Goal: Information Seeking & Learning: Learn about a topic

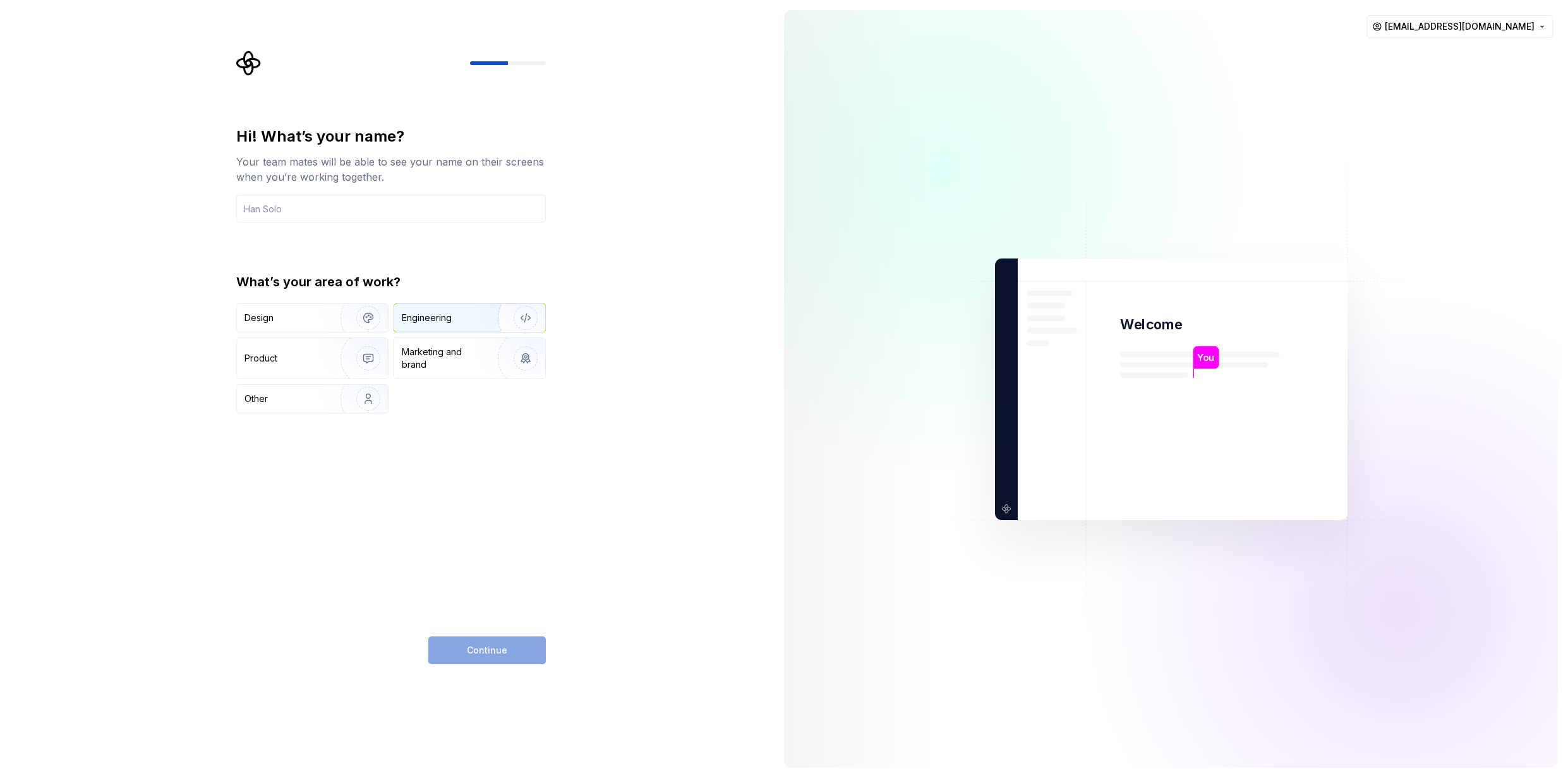
click at [468, 318] on div "Engineering" at bounding box center [453, 318] width 101 height 13
click at [489, 652] on div "Continue" at bounding box center [487, 650] width 117 height 28
click at [454, 362] on div "Marketing and brand" at bounding box center [445, 358] width 85 height 25
click at [298, 213] on input "text" at bounding box center [391, 208] width 310 height 28
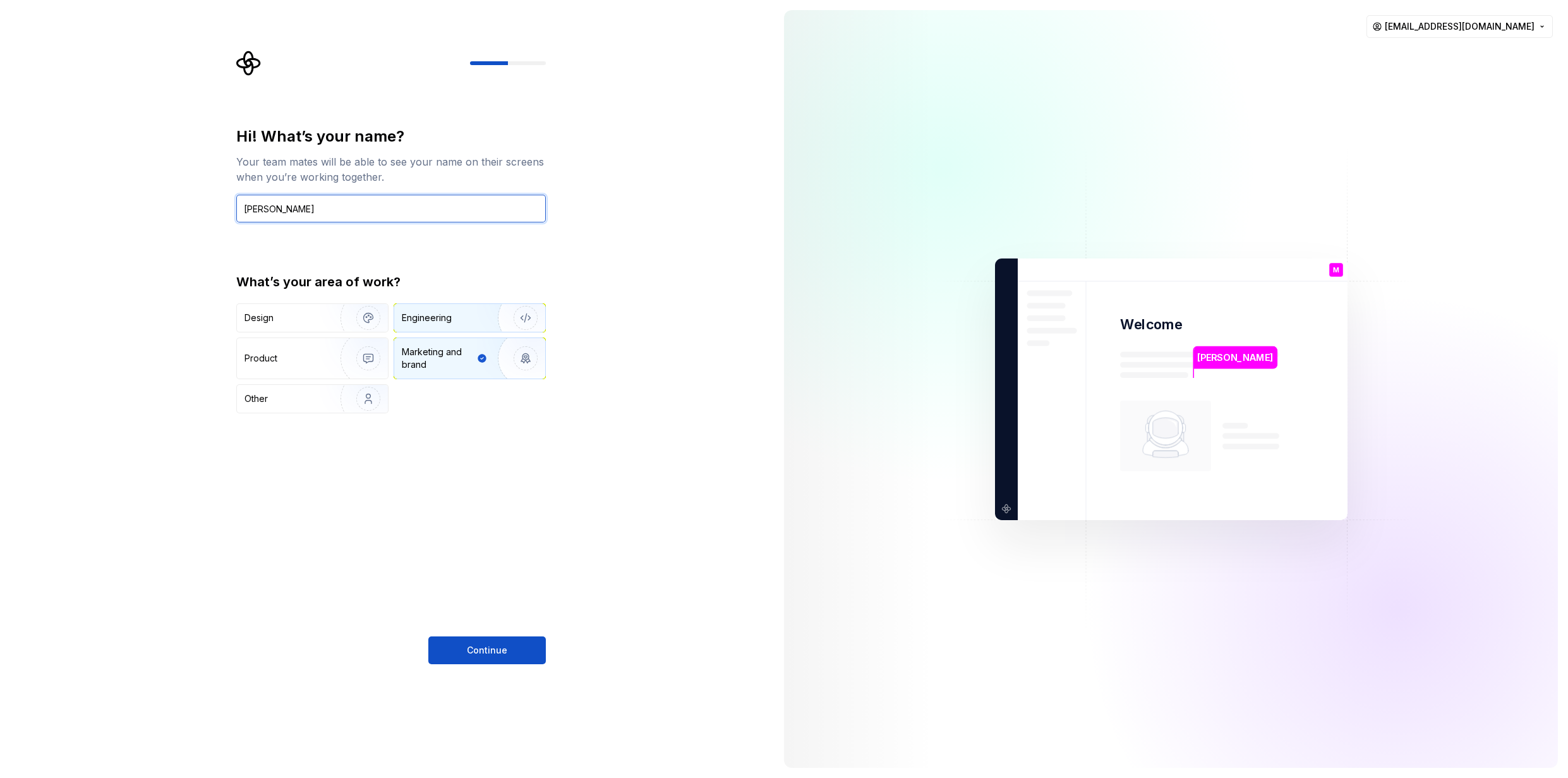
type input "[PERSON_NAME]"
click at [473, 317] on div "Engineering" at bounding box center [453, 318] width 101 height 13
click at [492, 657] on button "Continue" at bounding box center [487, 650] width 117 height 28
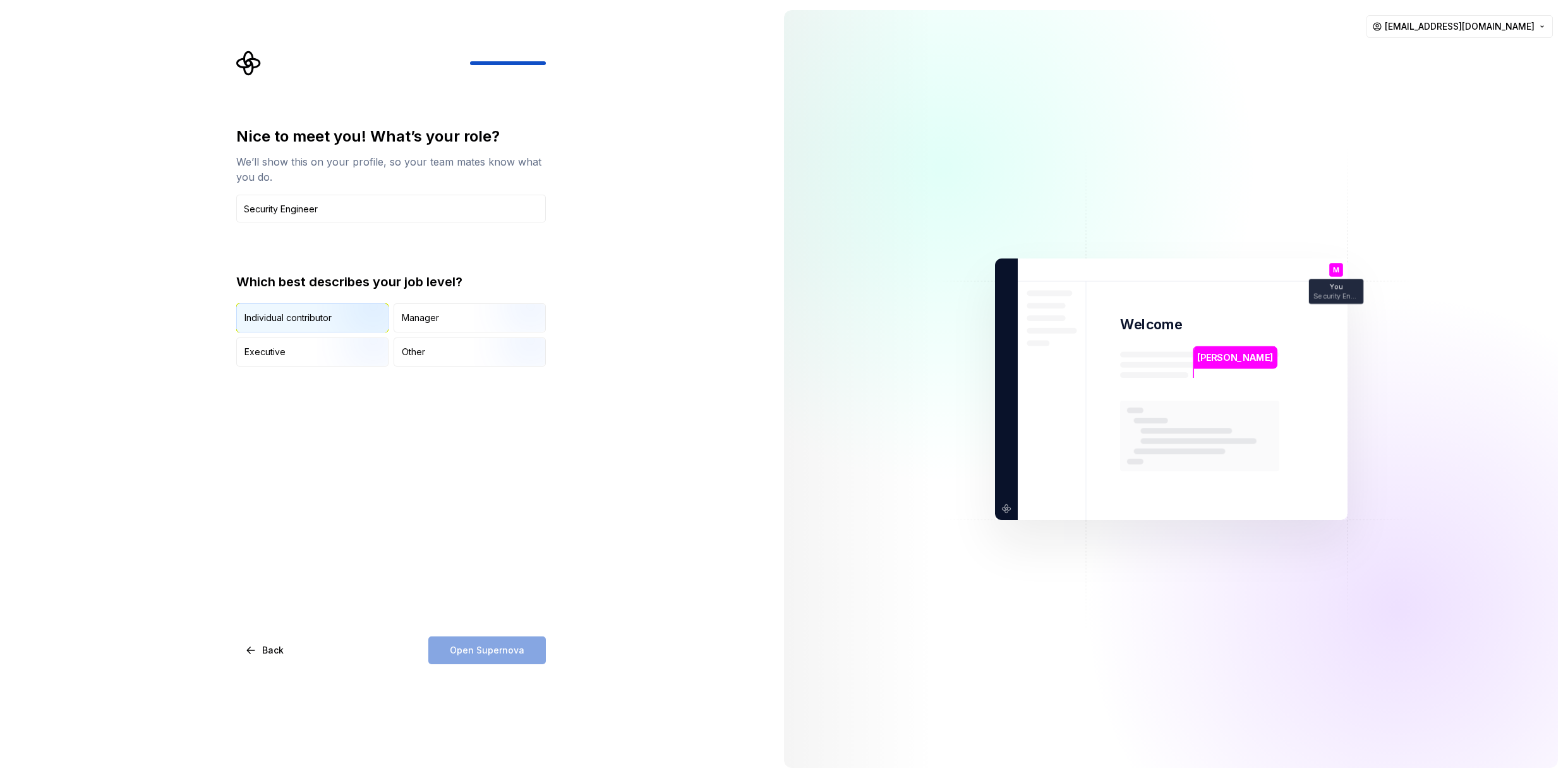
type input "Security Engineer"
click at [320, 319] on img "button" at bounding box center [357, 333] width 81 height 85
click at [494, 648] on span "Open Supernova" at bounding box center [487, 650] width 74 height 13
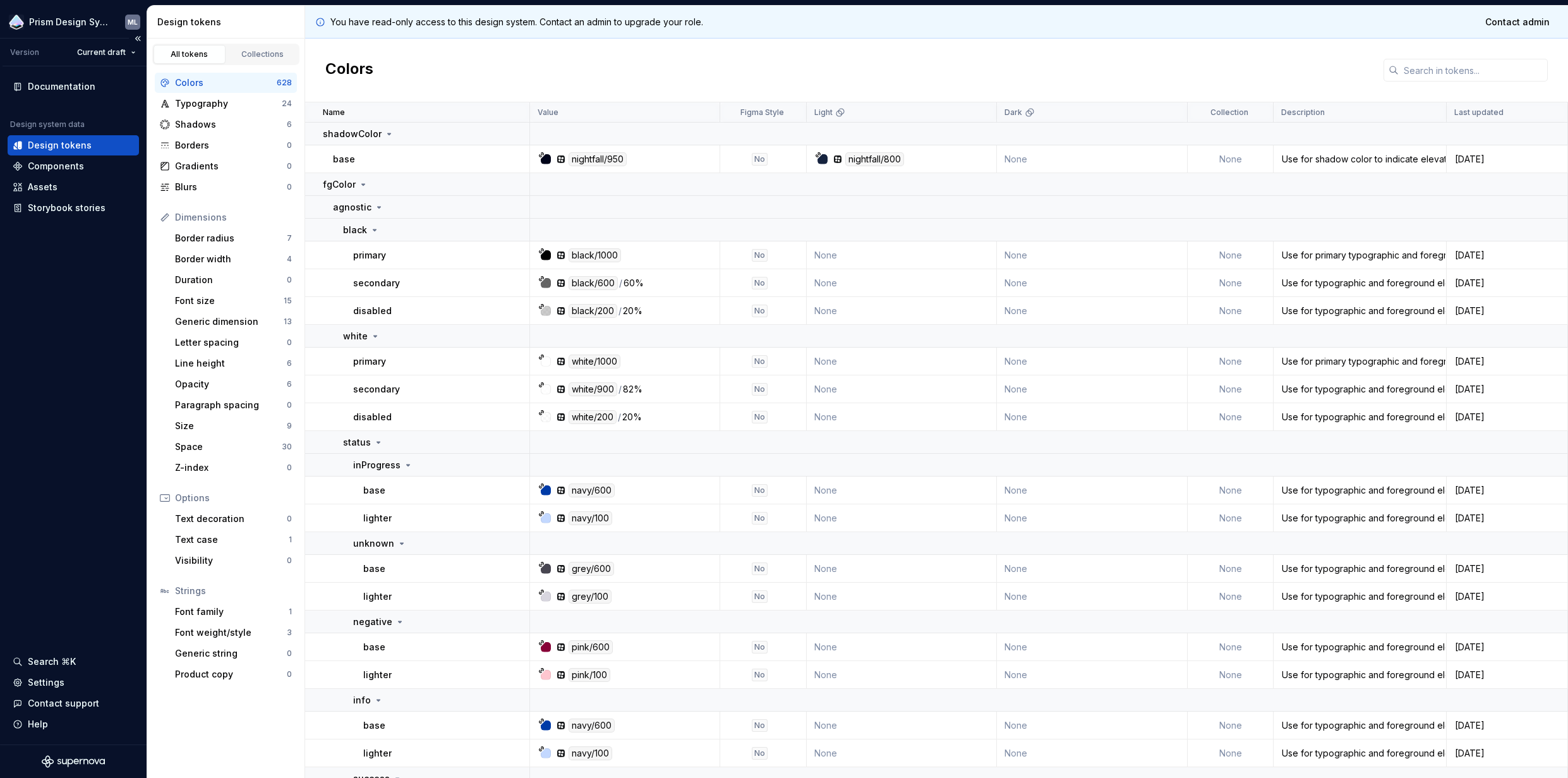
click at [60, 274] on div "Documentation Design system data Design tokens Components Assets Storybook stor…" at bounding box center [73, 405] width 147 height 678
click at [59, 18] on html "Prism Design System ML Version Current draft Documentation Design system data D…" at bounding box center [784, 389] width 1568 height 778
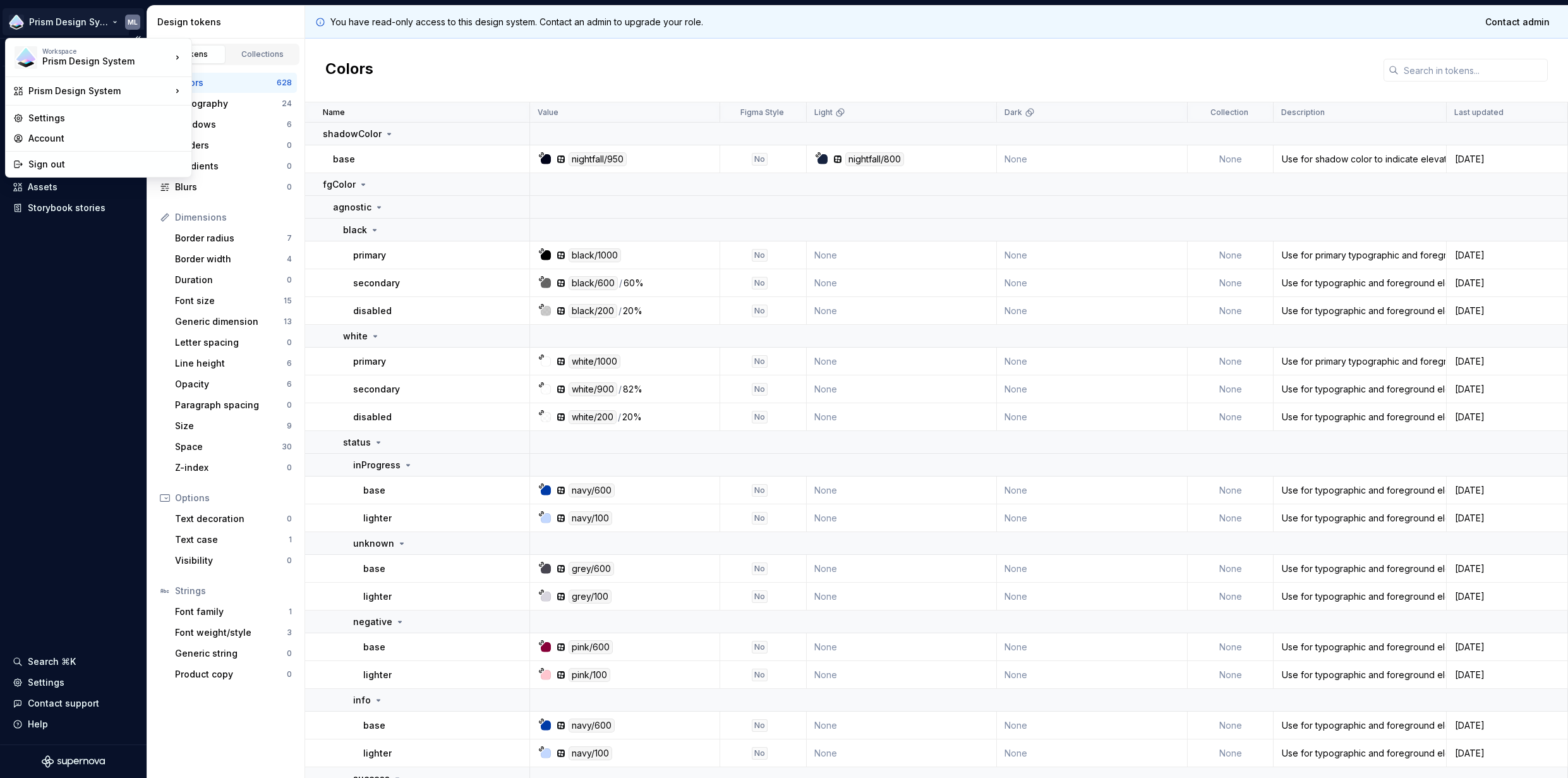
click at [85, 456] on html "Prism Design System ML Version Current draft Documentation Design system data D…" at bounding box center [784, 389] width 1568 height 778
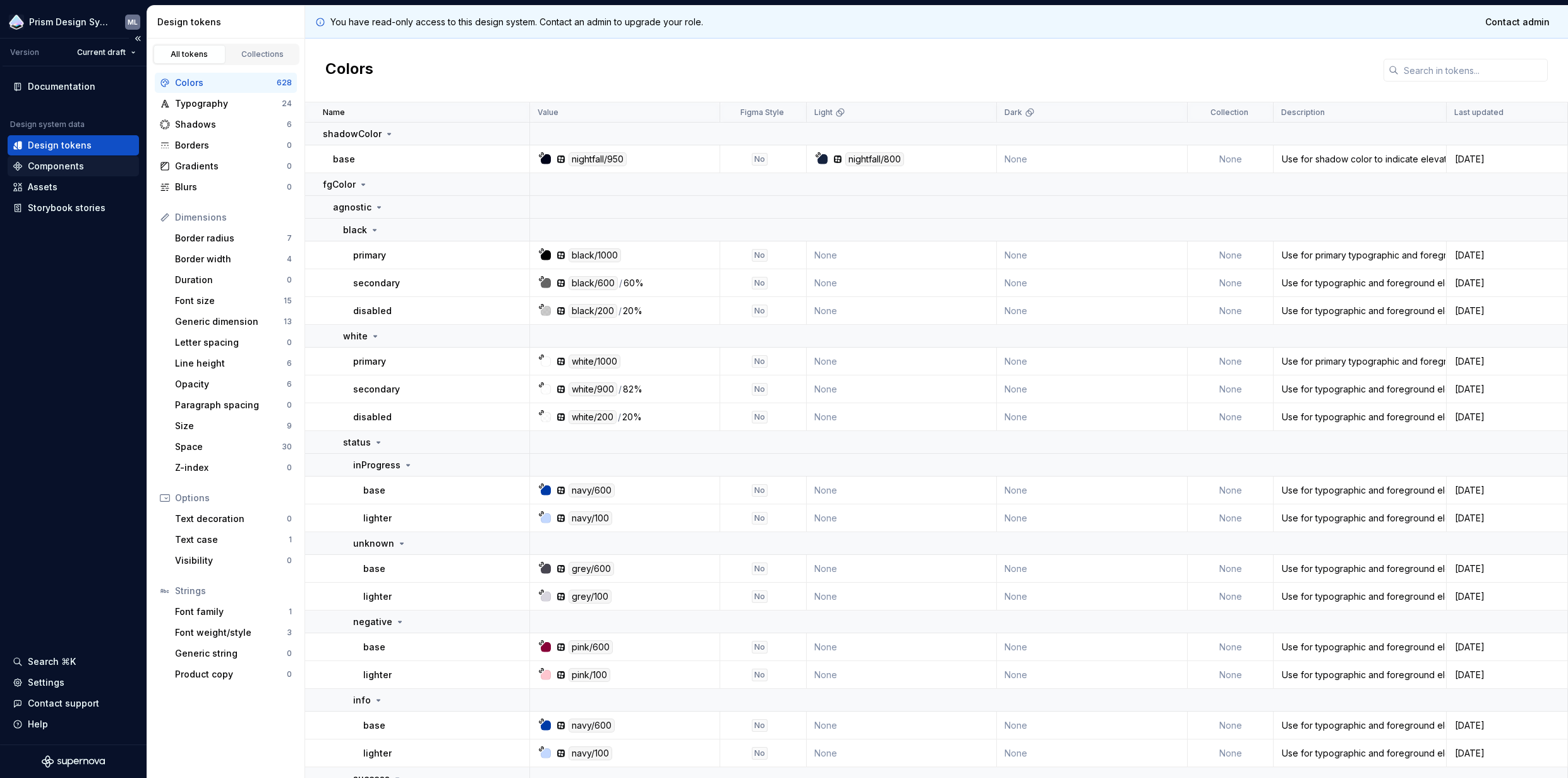
click at [75, 169] on div "Components" at bounding box center [56, 167] width 56 height 13
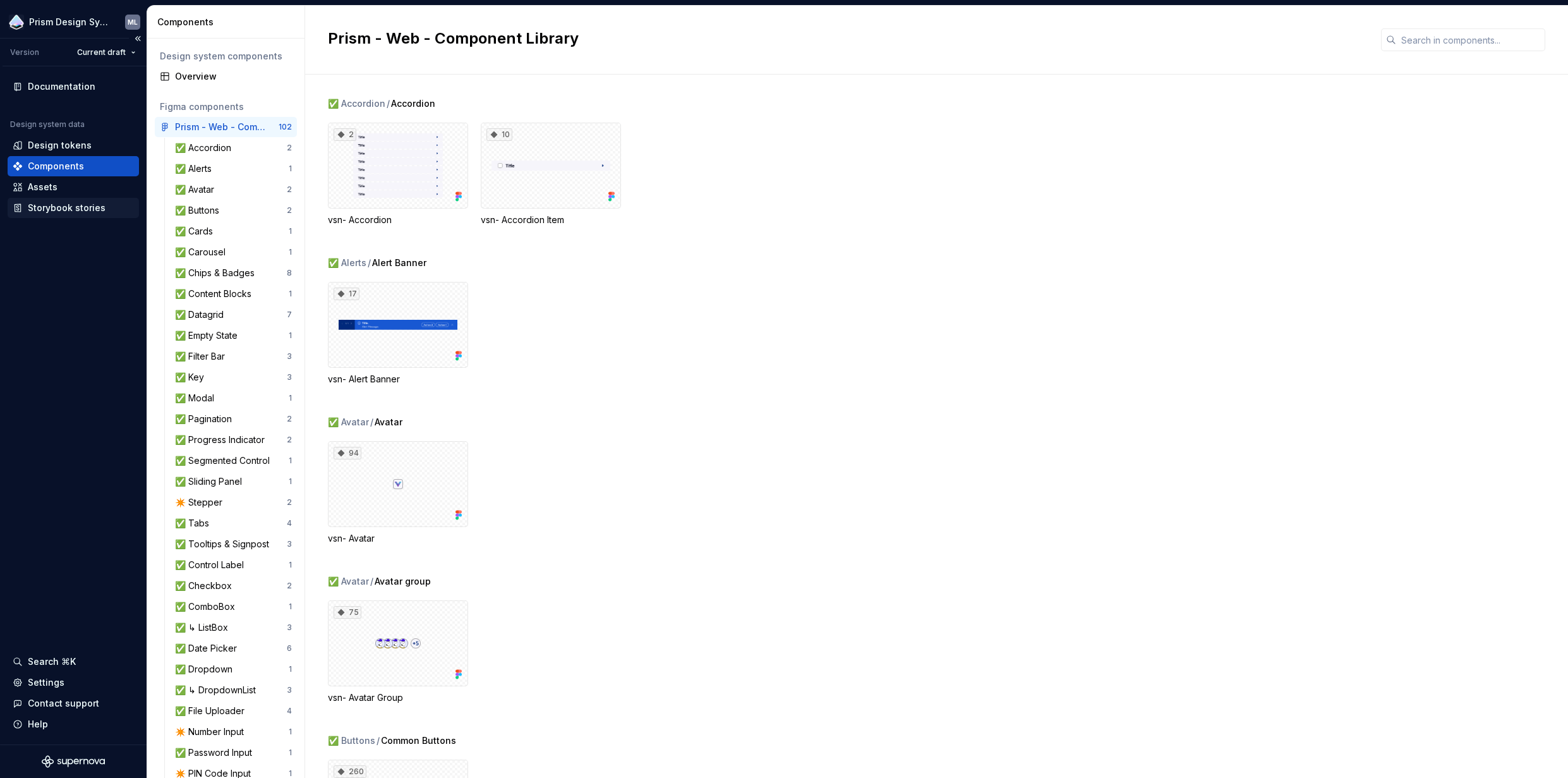
click at [56, 215] on div "Storybook stories" at bounding box center [74, 207] width 132 height 20
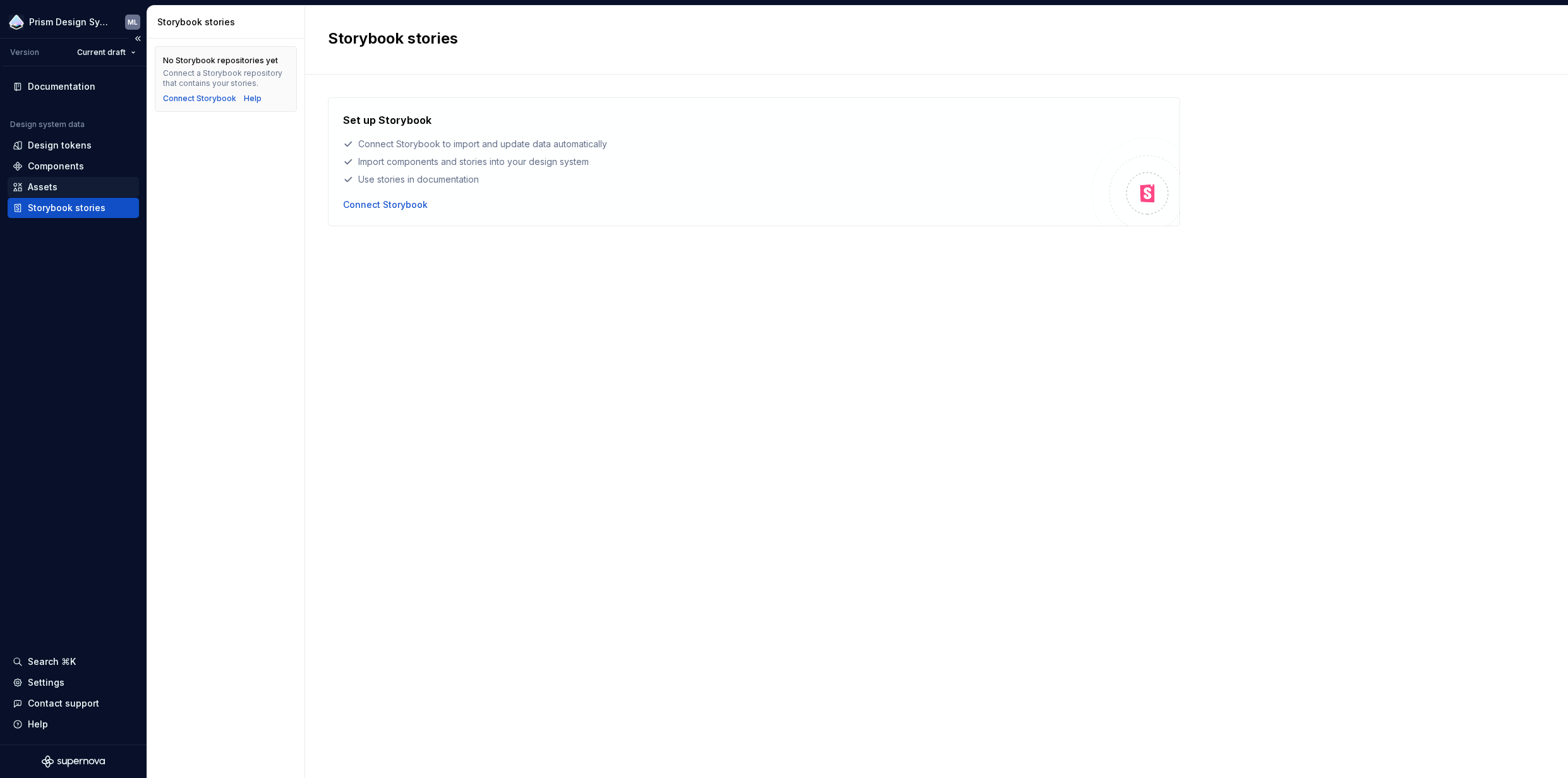
click at [51, 183] on div "Assets" at bounding box center [43, 187] width 30 height 13
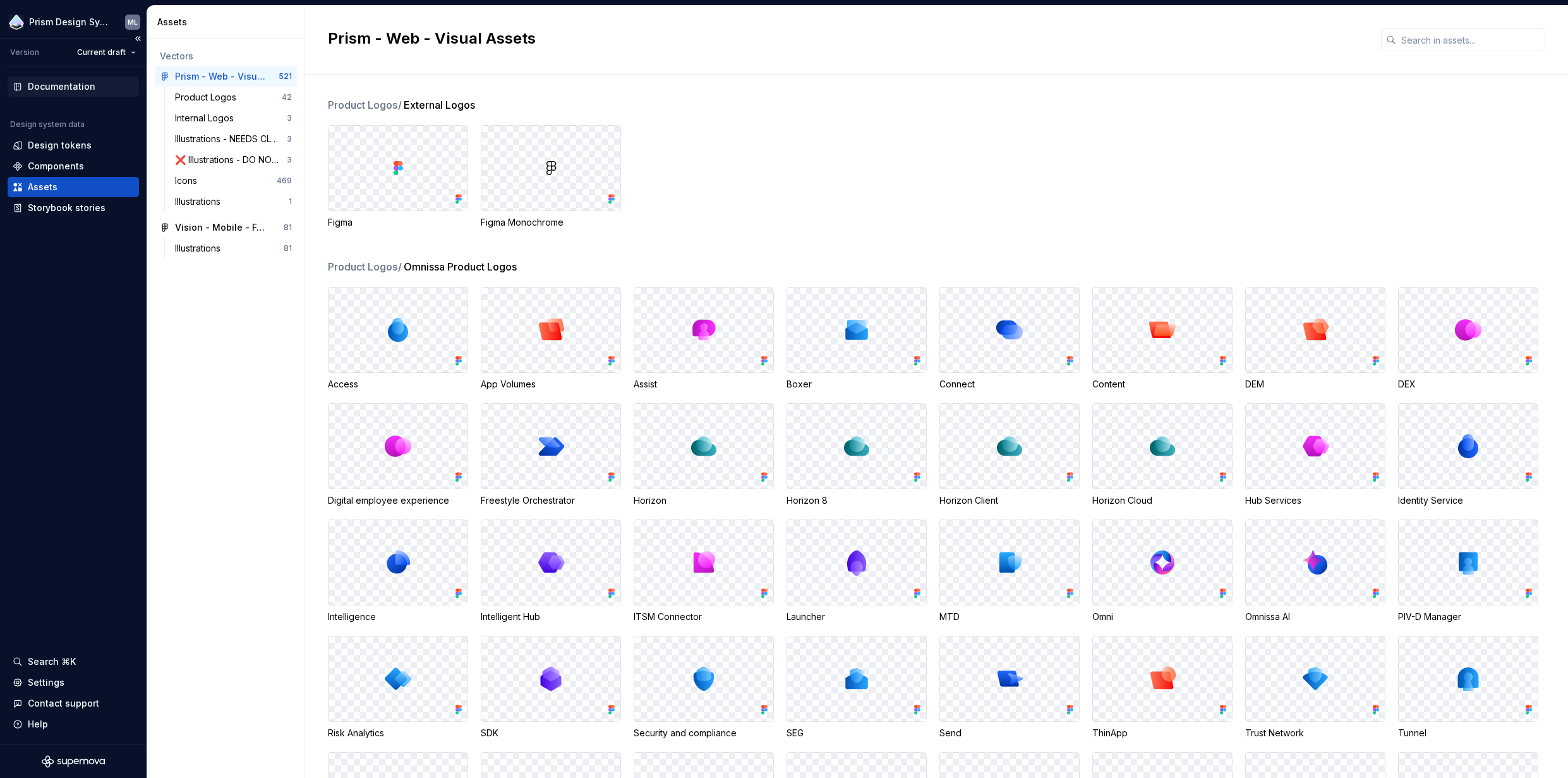
click at [68, 80] on div "Documentation" at bounding box center [61, 87] width 68 height 13
click at [119, 51] on html "Prism Design System ML Version Current draft Documentation Design system data D…" at bounding box center [784, 389] width 1568 height 778
click at [116, 76] on div "Current draft" at bounding box center [158, 77] width 123 height 13
click at [132, 54] on html "Prism Design System ML Version Current draft Documentation Design system data D…" at bounding box center [784, 389] width 1568 height 778
click at [146, 132] on div "v 1.0 - Launch release 1.0" at bounding box center [158, 138] width 123 height 13
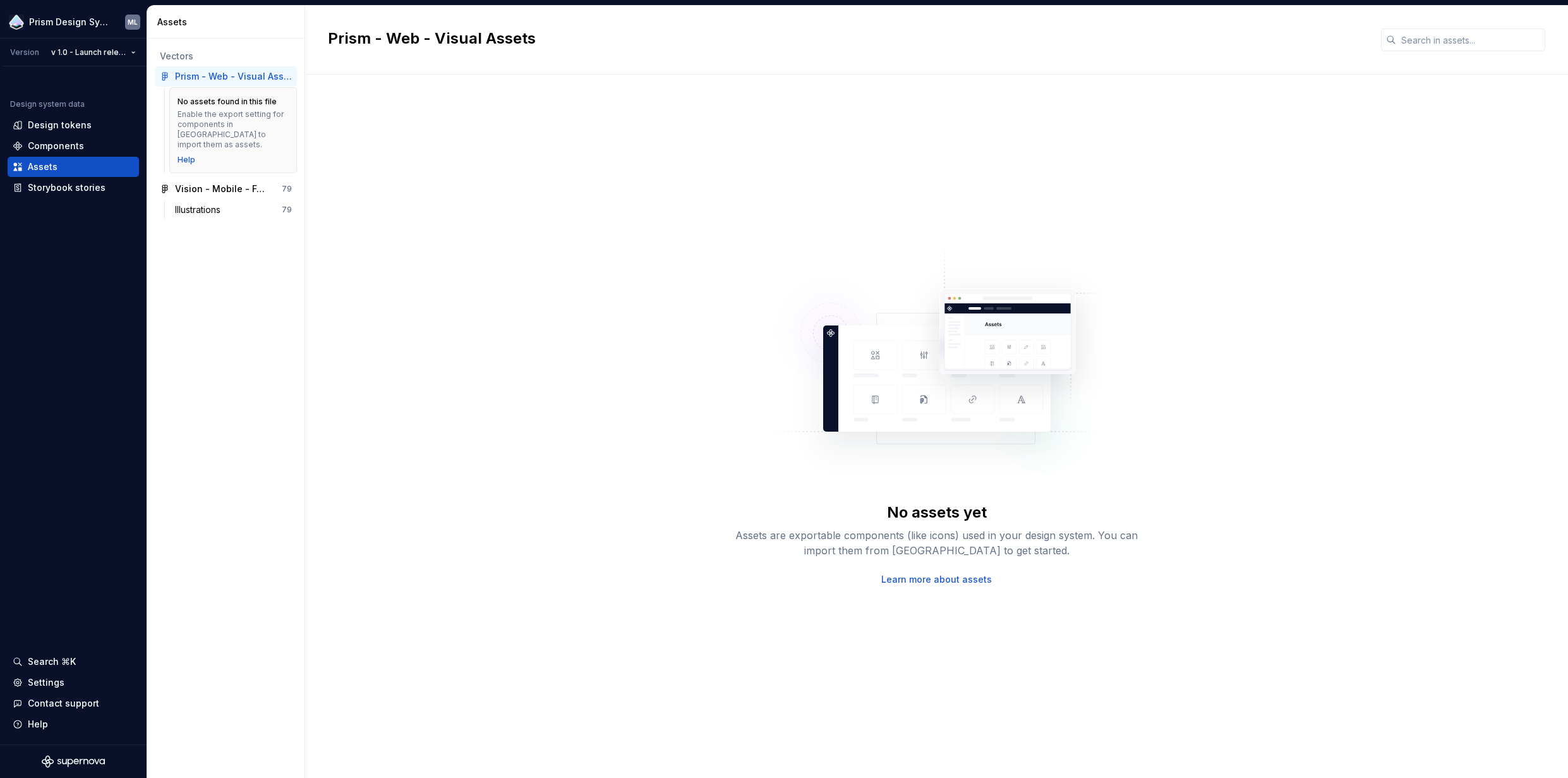
drag, startPoint x: 223, startPoint y: 265, endPoint x: 212, endPoint y: 232, distance: 34.8
click at [223, 264] on div "Vectors Prism - Web - Visual Assets No assets found in this file Enable the exp…" at bounding box center [226, 408] width 158 height 739
drag, startPoint x: 32, startPoint y: 82, endPoint x: 33, endPoint y: 72, distance: 10.0
click at [33, 82] on div "Design system data Design tokens Components Assets Storybook stories" at bounding box center [74, 137] width 132 height 121
click at [39, 25] on html "Prism Design System ML Version v 1.0 - Launch release 1.0 Design system data De…" at bounding box center [784, 389] width 1568 height 778
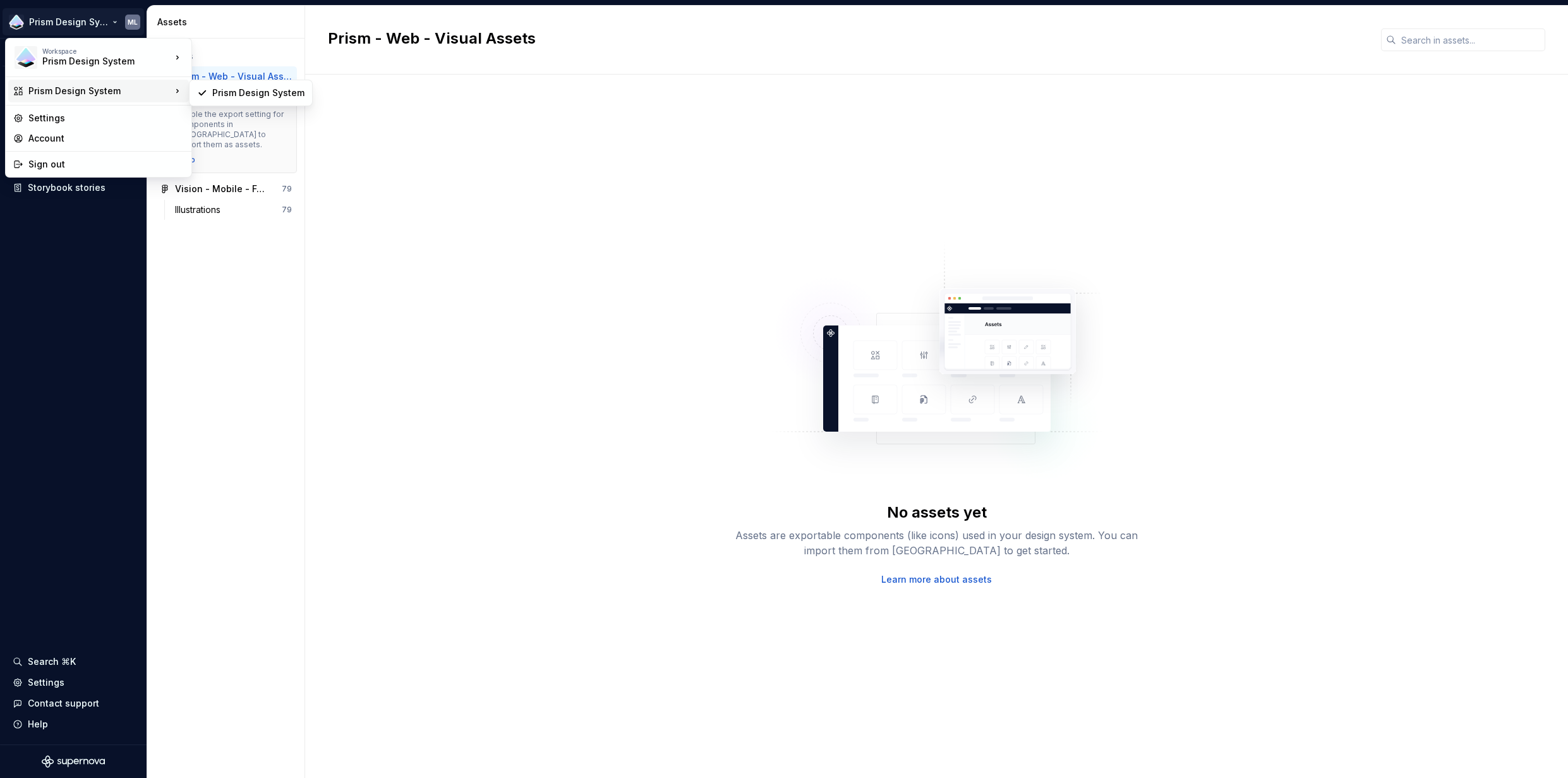
click at [113, 92] on div "Prism Design System" at bounding box center [99, 91] width 143 height 13
click at [276, 96] on div "Prism Design System" at bounding box center [258, 93] width 92 height 13
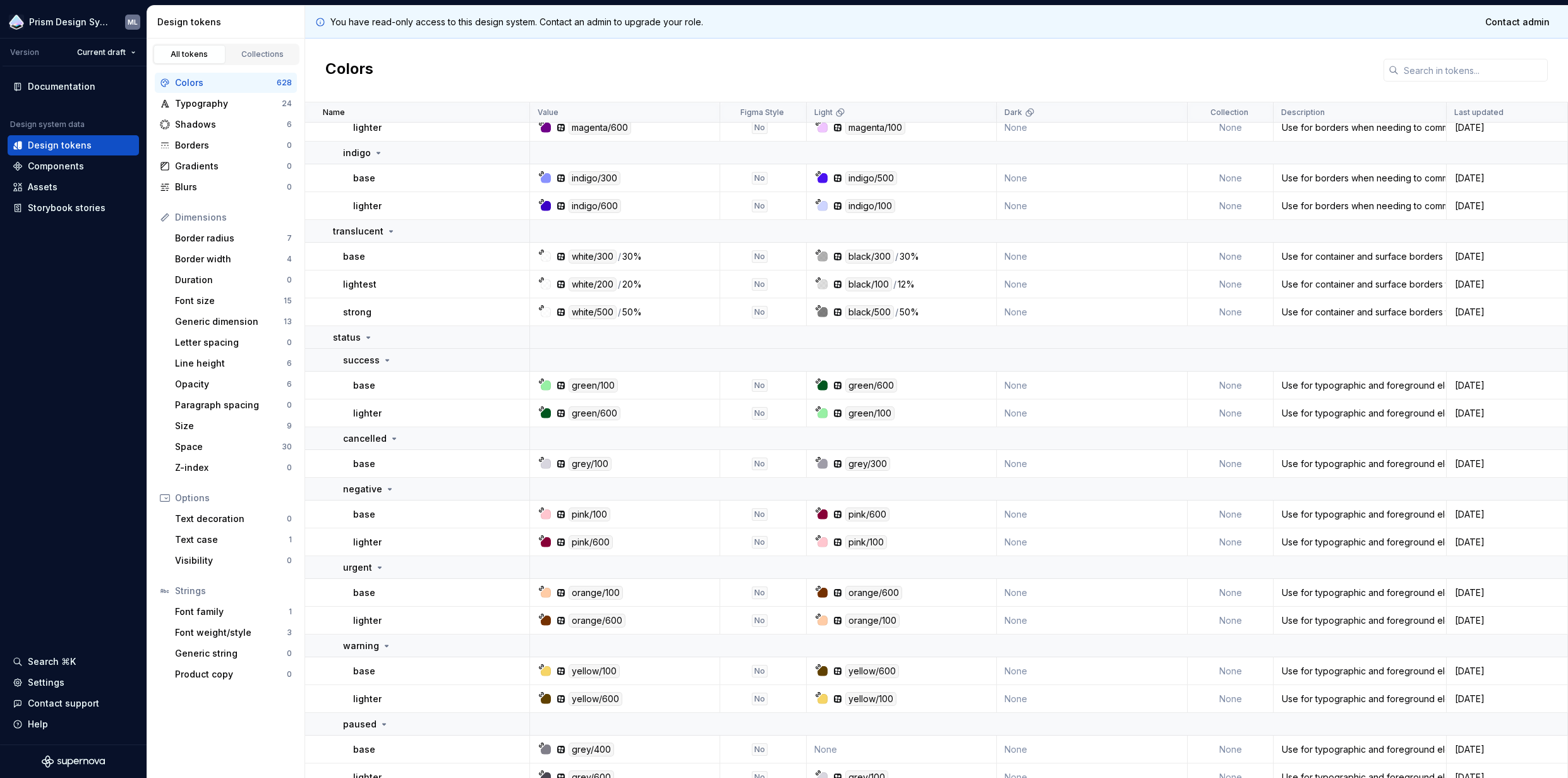
scroll to position [4660, 0]
